Goal: Unclear

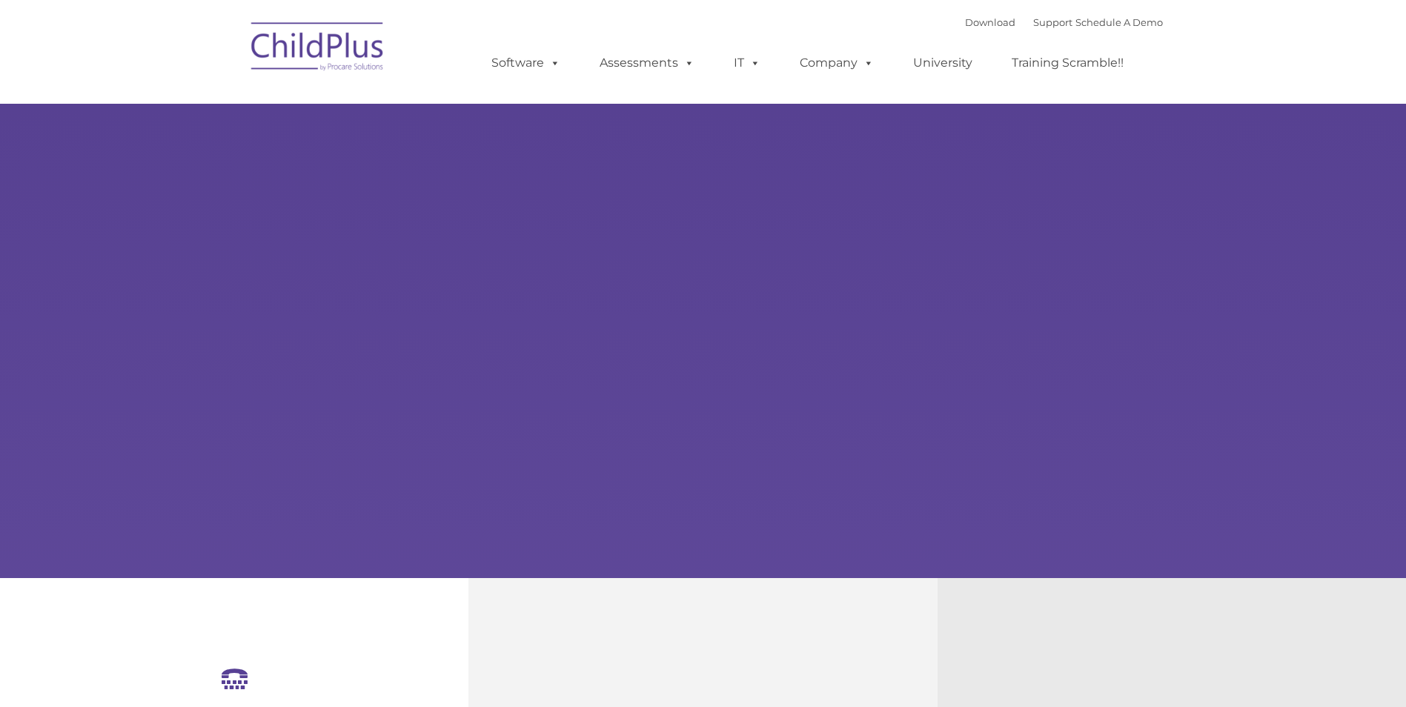
select select "MEDIUM"
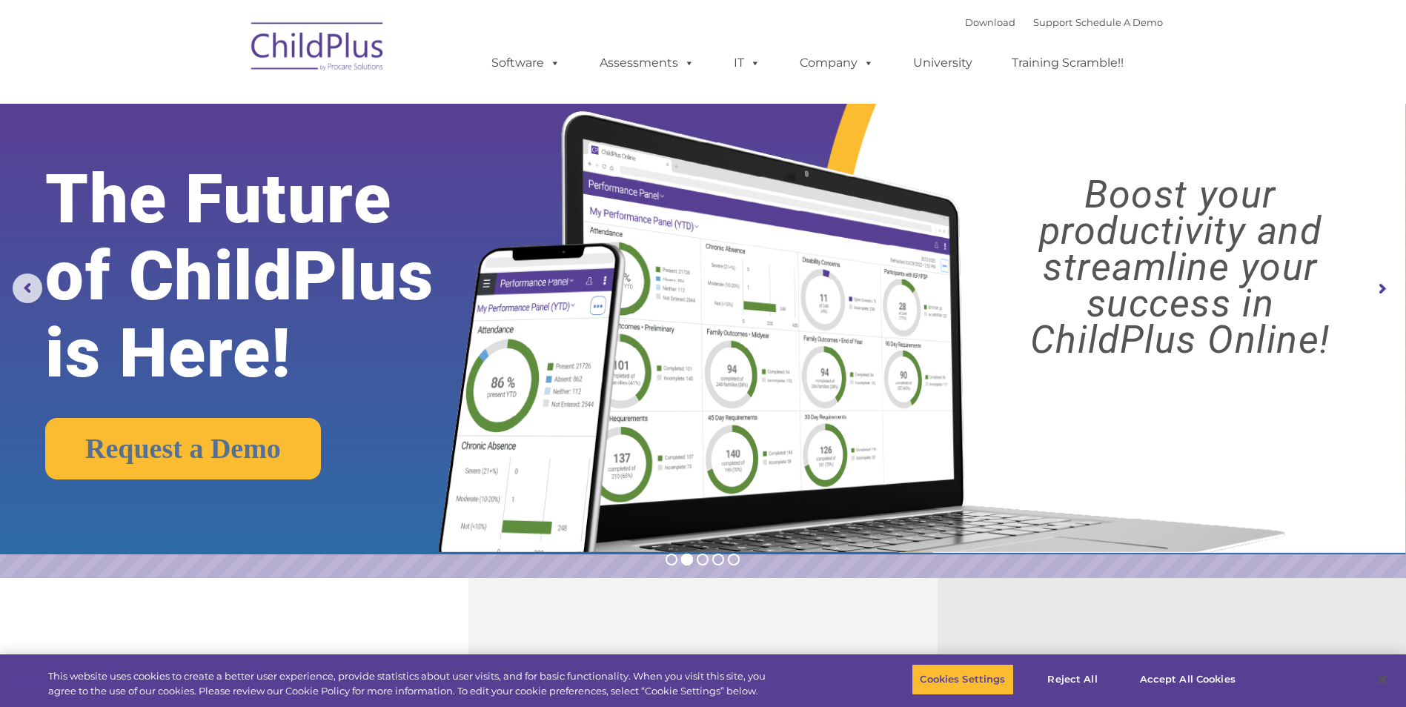
click at [1381, 287] on rs-arrow at bounding box center [1382, 289] width 30 height 30
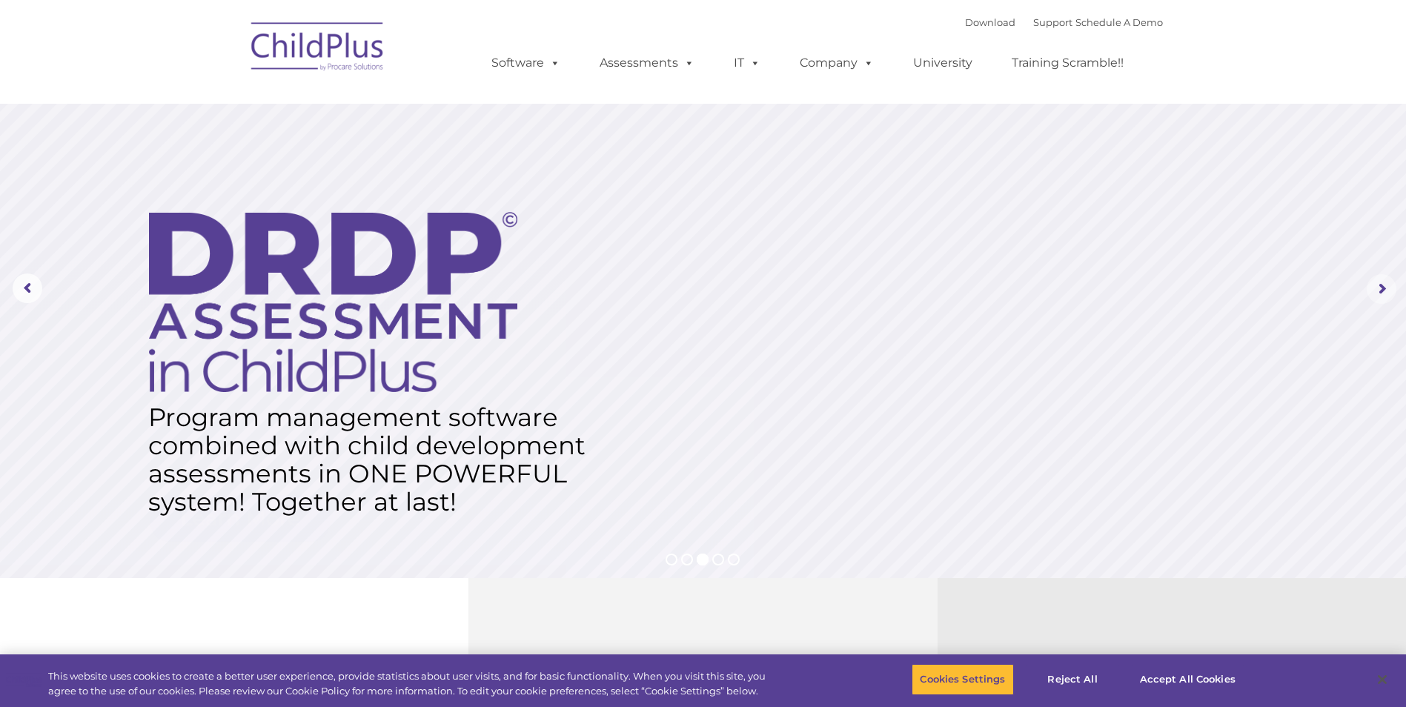
click at [1381, 287] on rs-arrow at bounding box center [1382, 289] width 30 height 30
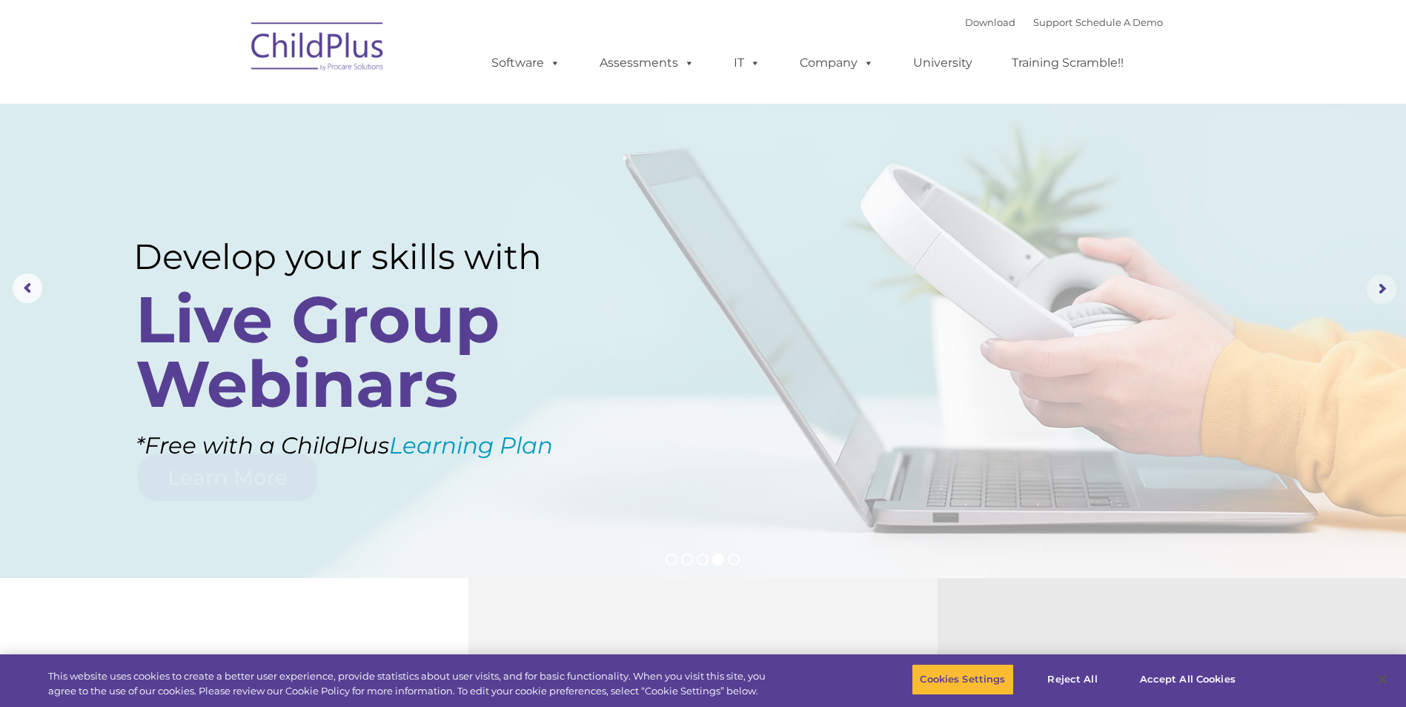
click at [1381, 287] on rs-arrow at bounding box center [1382, 289] width 30 height 30
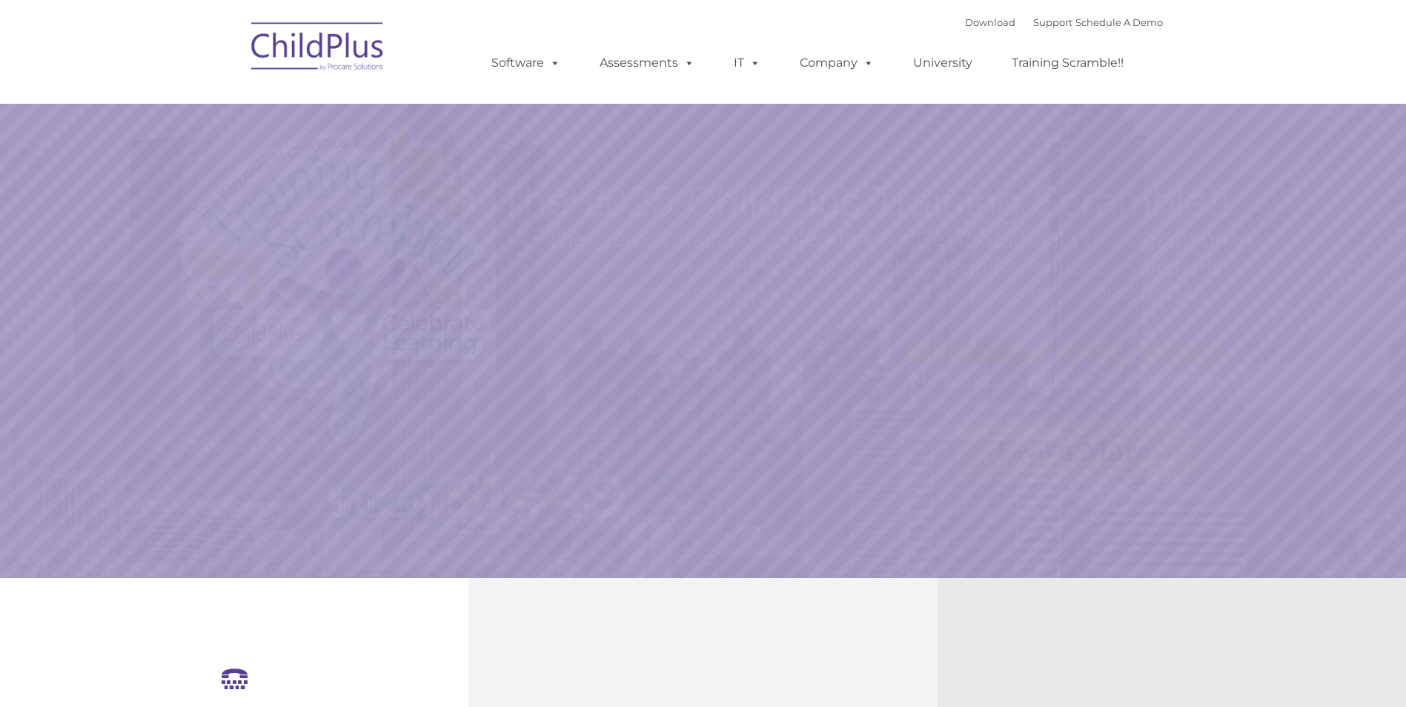
select select "MEDIUM"
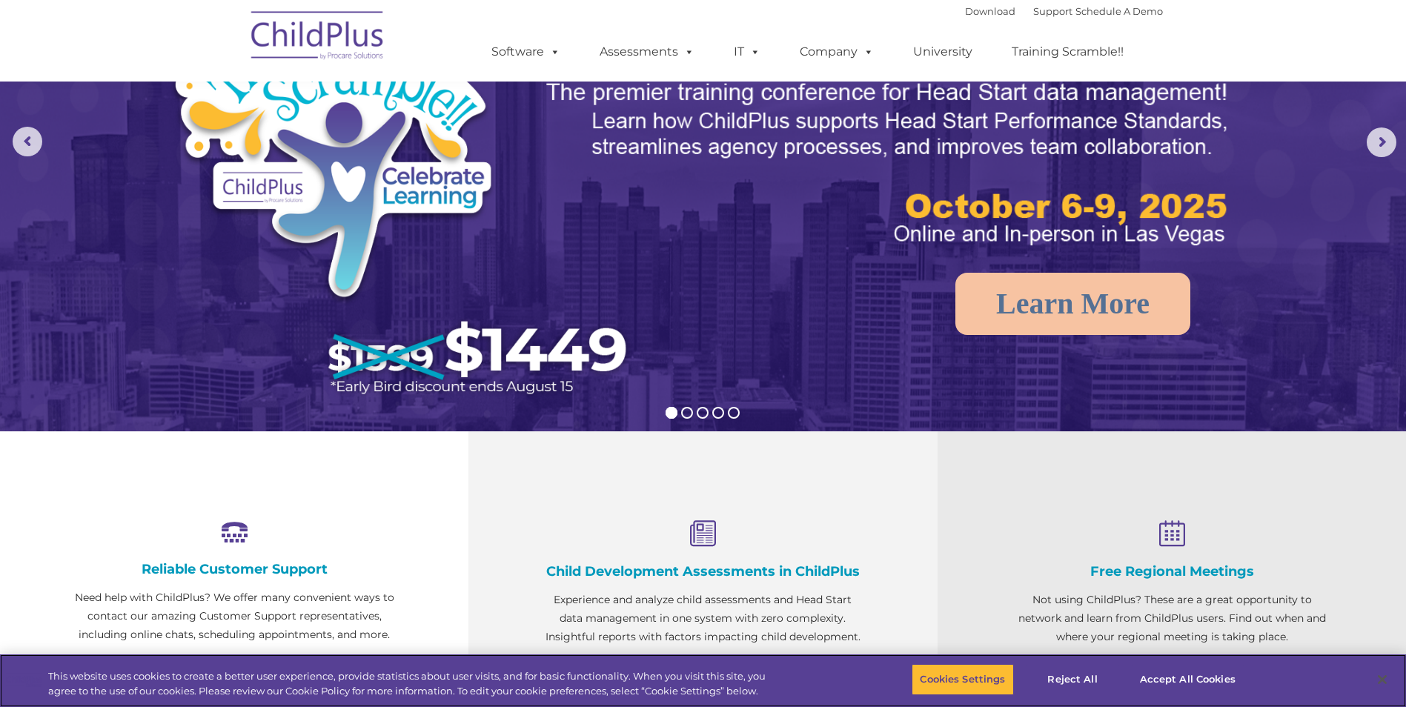
scroll to position [148, 0]
